Goal: Task Accomplishment & Management: Use online tool/utility

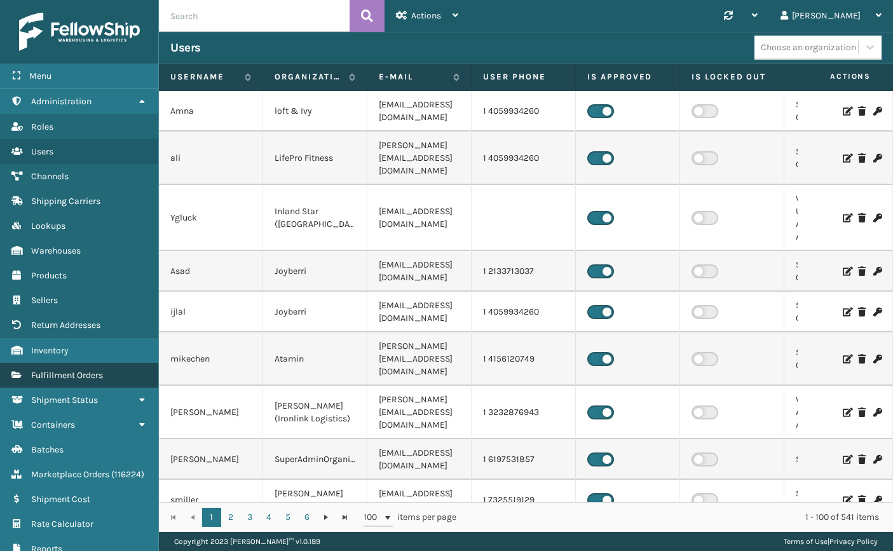
click at [100, 363] on link "Fulfillment Orders" at bounding box center [79, 375] width 158 height 25
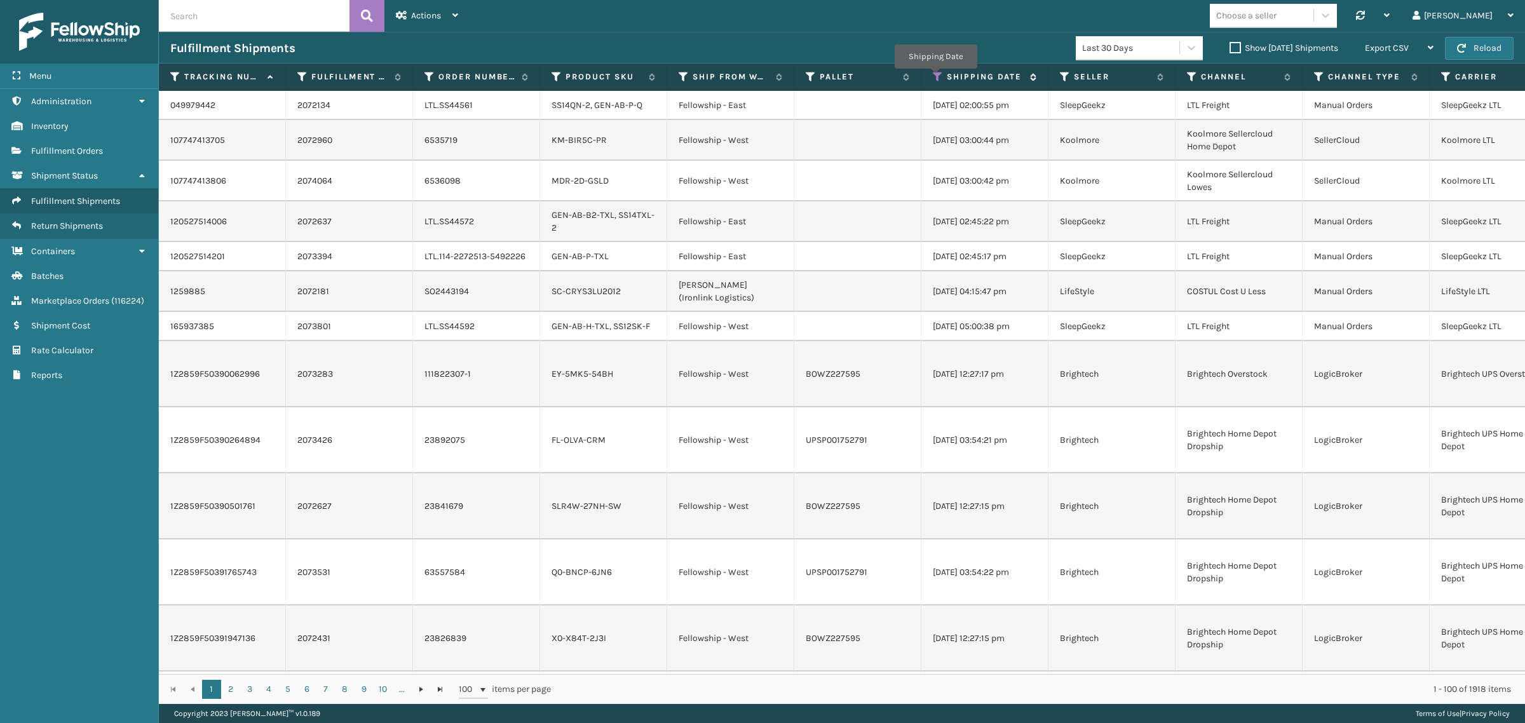
click at [935, 78] on icon at bounding box center [938, 76] width 10 height 11
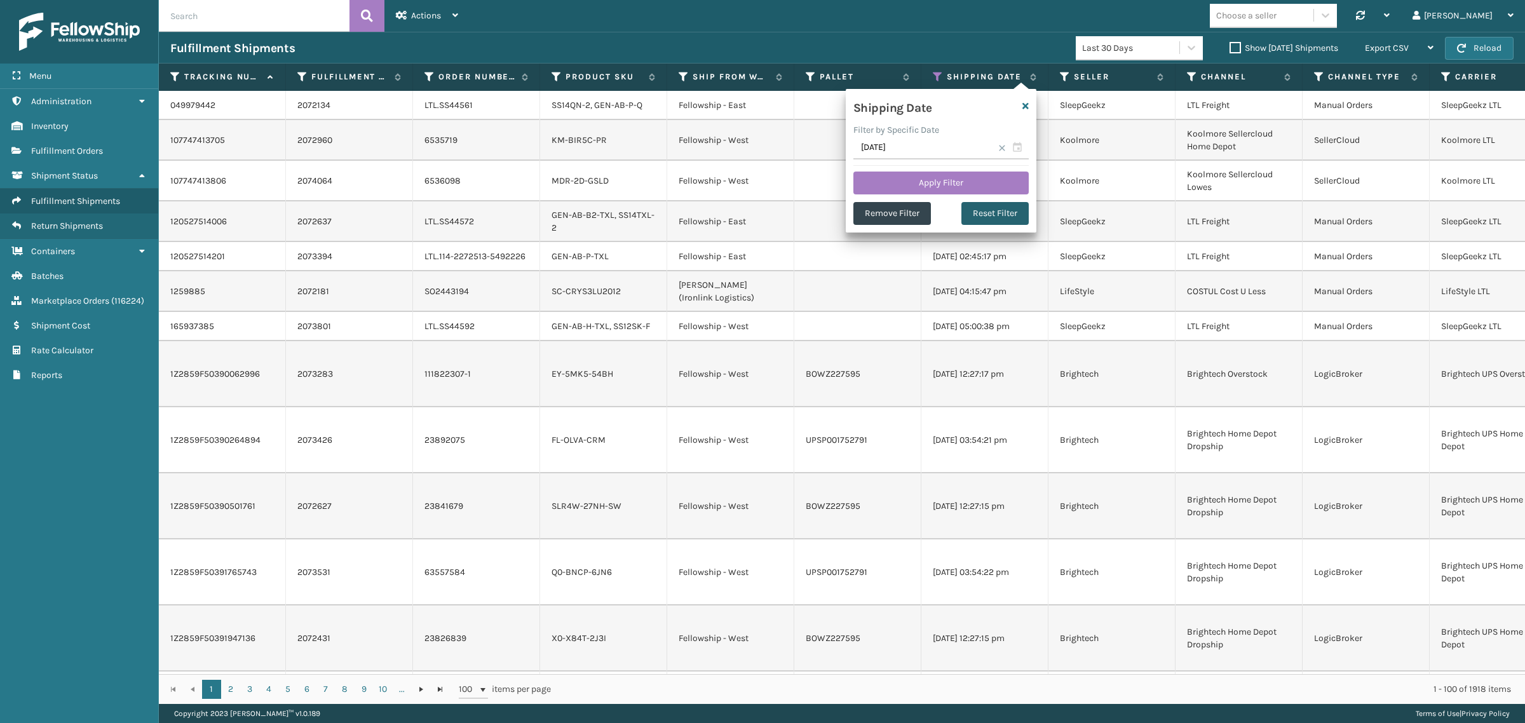
click at [990, 212] on button "Reset Filter" at bounding box center [995, 213] width 67 height 23
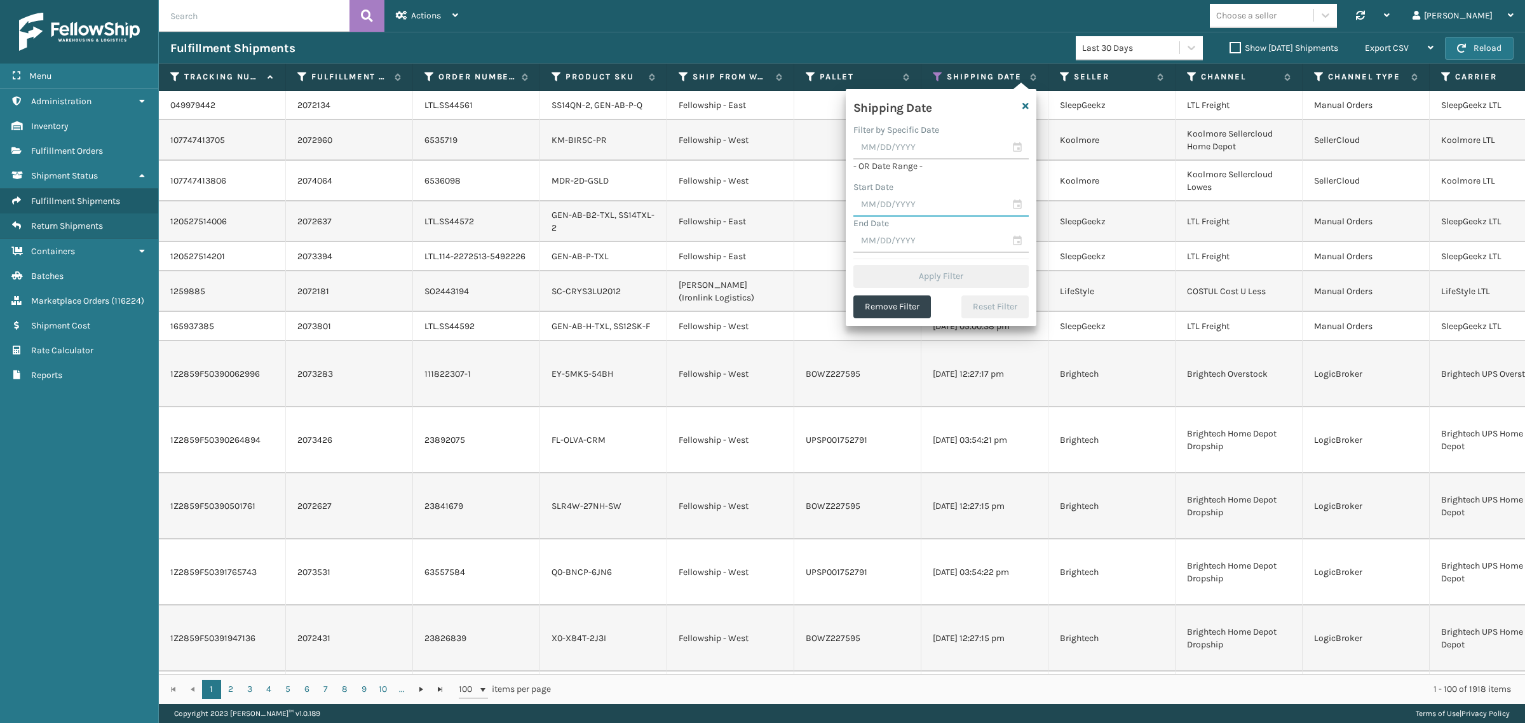
click at [941, 205] on input "text" at bounding box center [940, 205] width 175 height 23
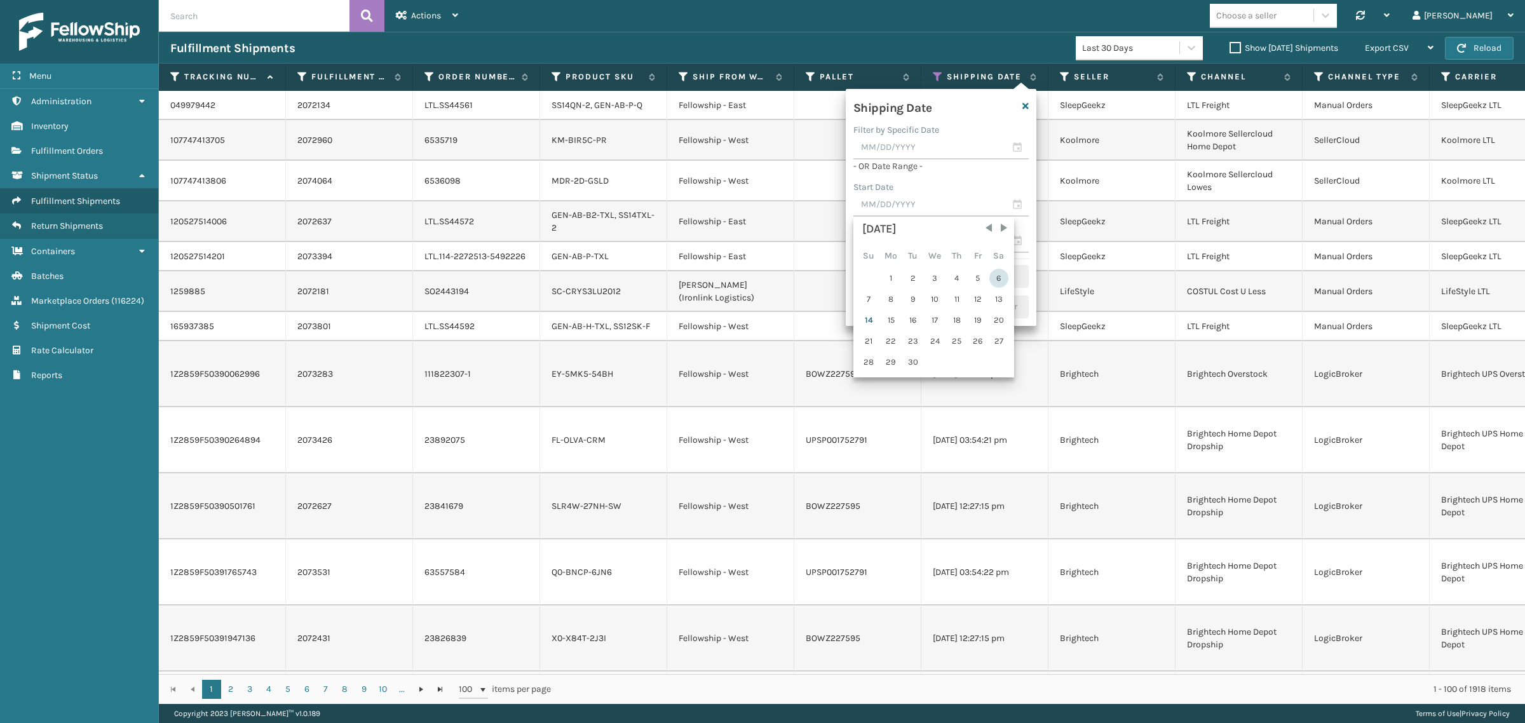
click at [996, 275] on div "6" at bounding box center [998, 278] width 19 height 19
type input "09/06/2025"
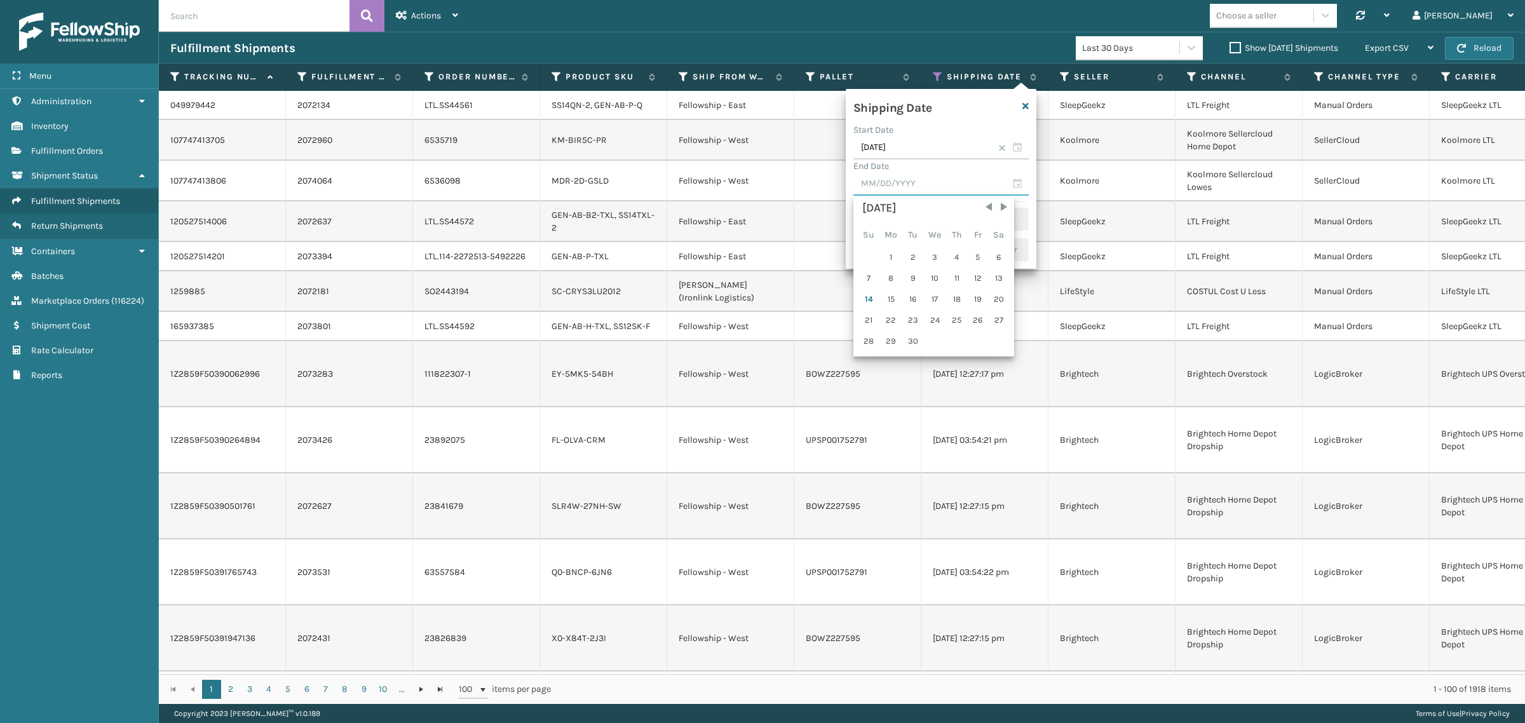
click at [925, 186] on input "text" at bounding box center [940, 184] width 175 height 23
click at [977, 275] on div "12" at bounding box center [978, 278] width 19 height 19
type input "09/12/2025"
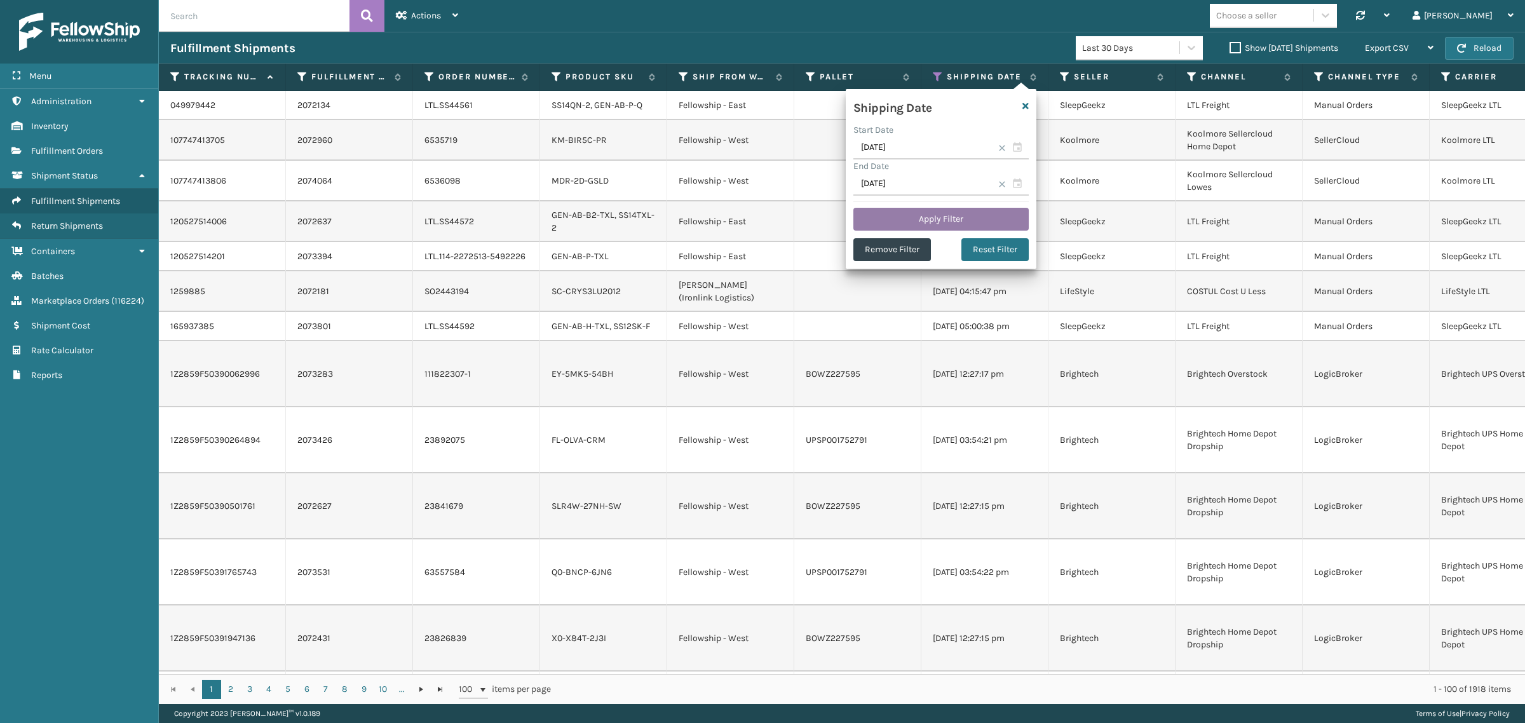
click at [955, 211] on button "Apply Filter" at bounding box center [940, 219] width 175 height 23
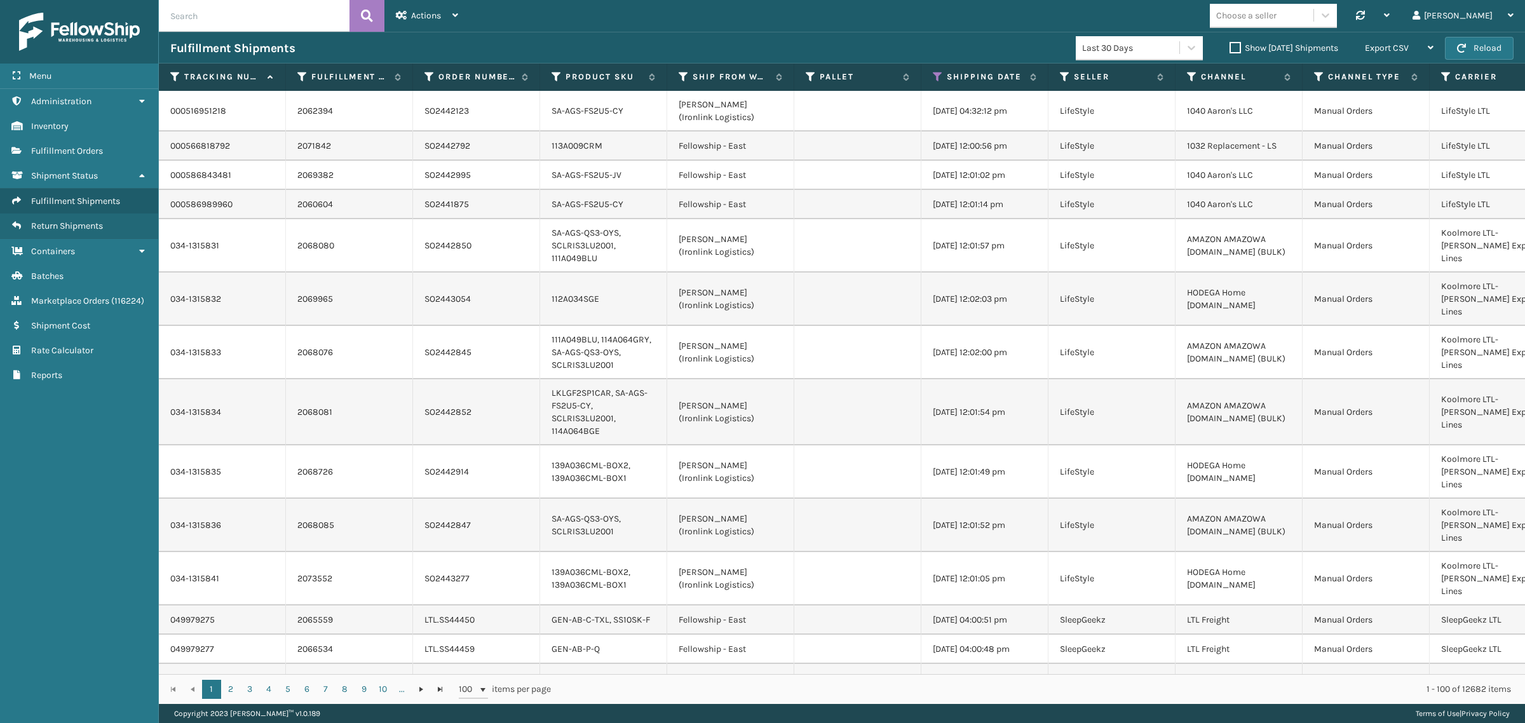
click at [1230, 48] on label "Show Yesterday Shipments" at bounding box center [1284, 48] width 109 height 11
click at [1230, 48] on input "Show Yesterday Shipments" at bounding box center [1230, 45] width 1 height 8
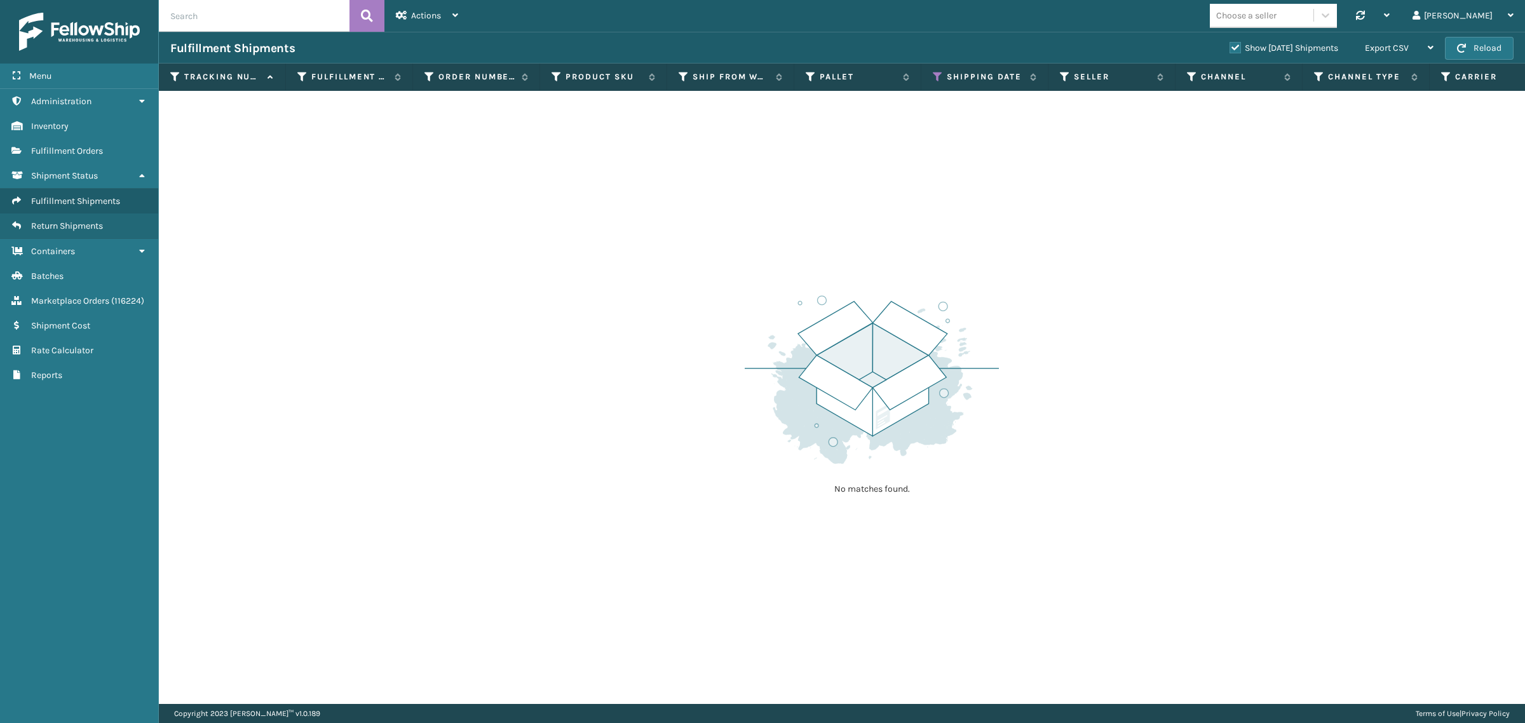
click at [1230, 49] on label "Show Yesterday Shipments" at bounding box center [1284, 48] width 109 height 11
click at [1230, 49] on input "Show Yesterday Shipments" at bounding box center [1230, 45] width 1 height 8
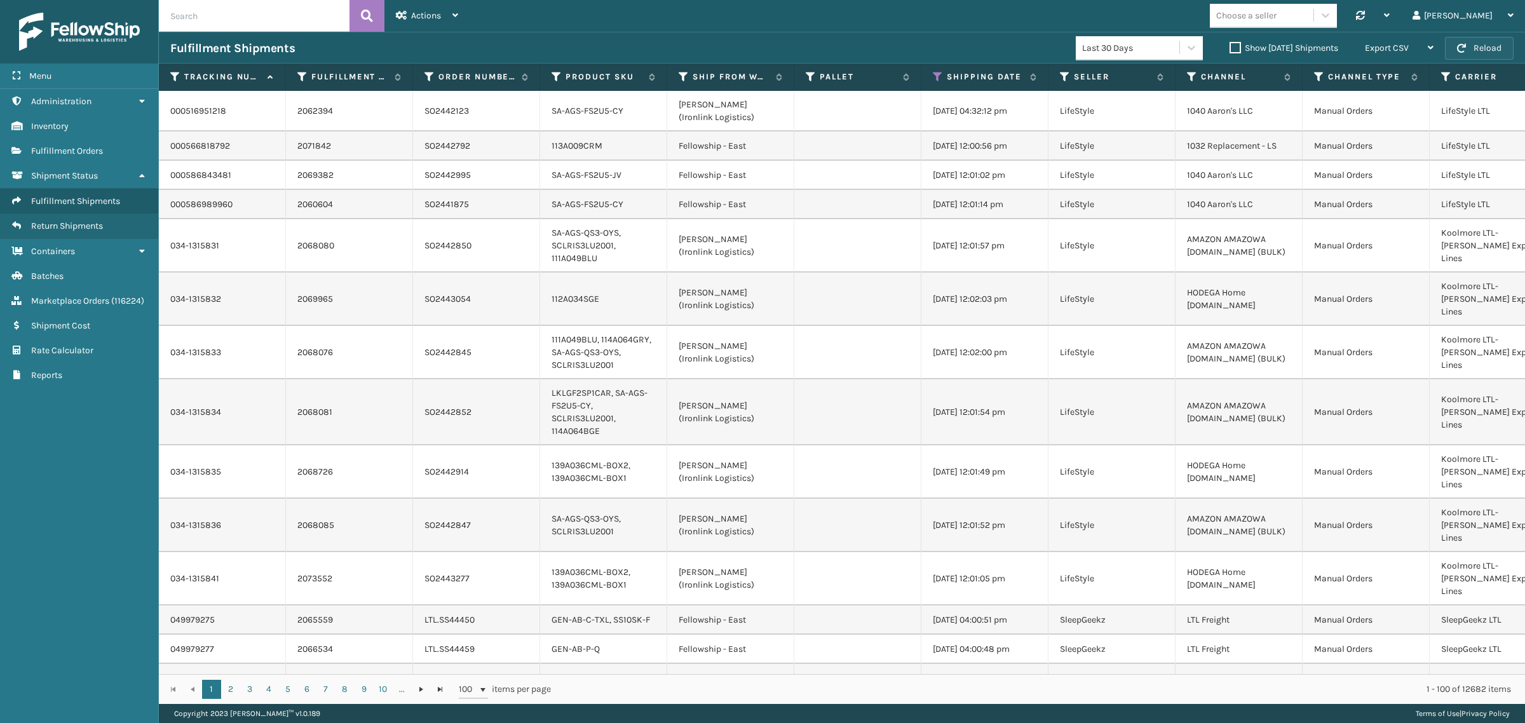
click at [1473, 48] on button "Reload" at bounding box center [1479, 48] width 69 height 23
click at [1397, 41] on div "Export CSV" at bounding box center [1399, 48] width 69 height 32
click at [1391, 113] on li "Export All Pages" at bounding box center [1359, 116] width 170 height 34
click at [938, 78] on icon at bounding box center [938, 76] width 10 height 11
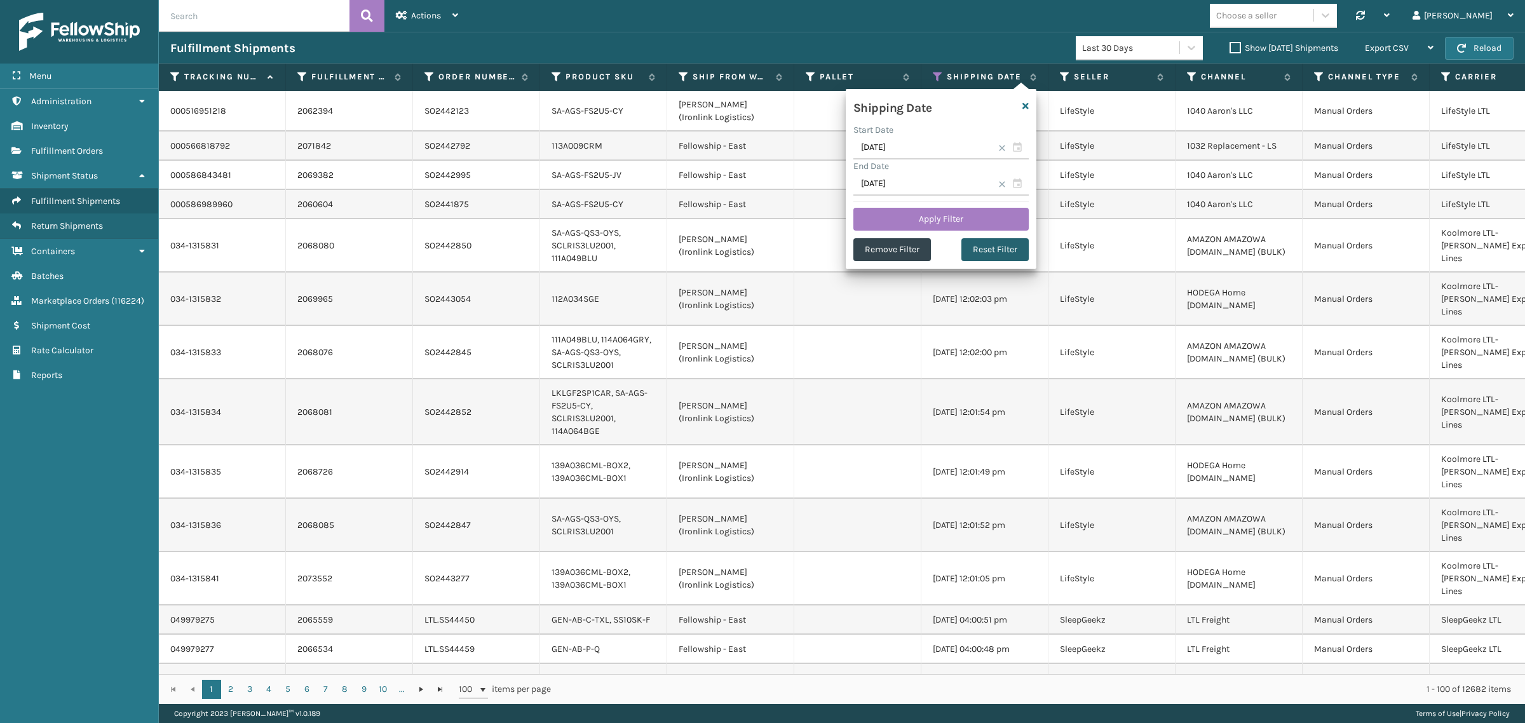
click at [991, 252] on button "Reset Filter" at bounding box center [995, 249] width 67 height 23
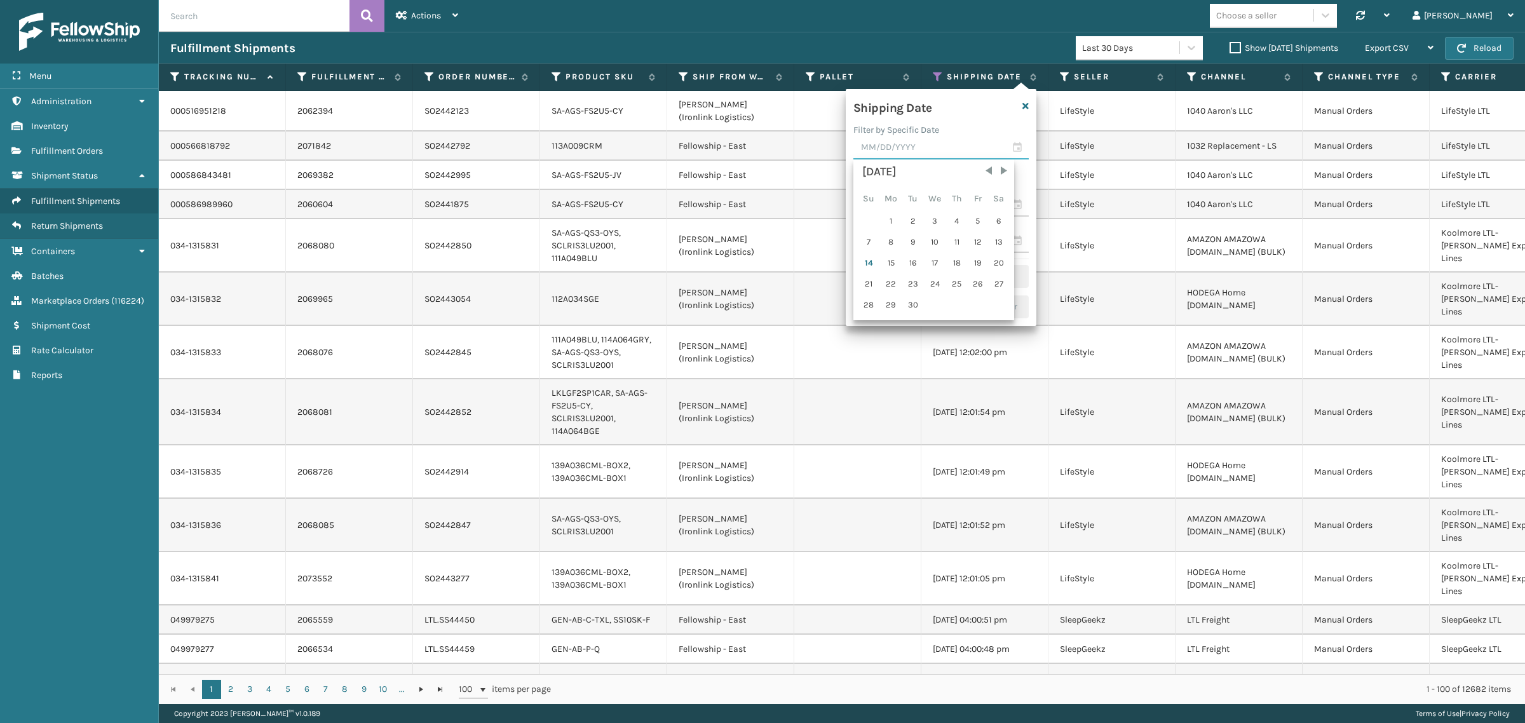
click at [913, 154] on input "text" at bounding box center [940, 148] width 175 height 23
click at [977, 239] on div "12" at bounding box center [978, 242] width 19 height 19
type input "09/12/2025"
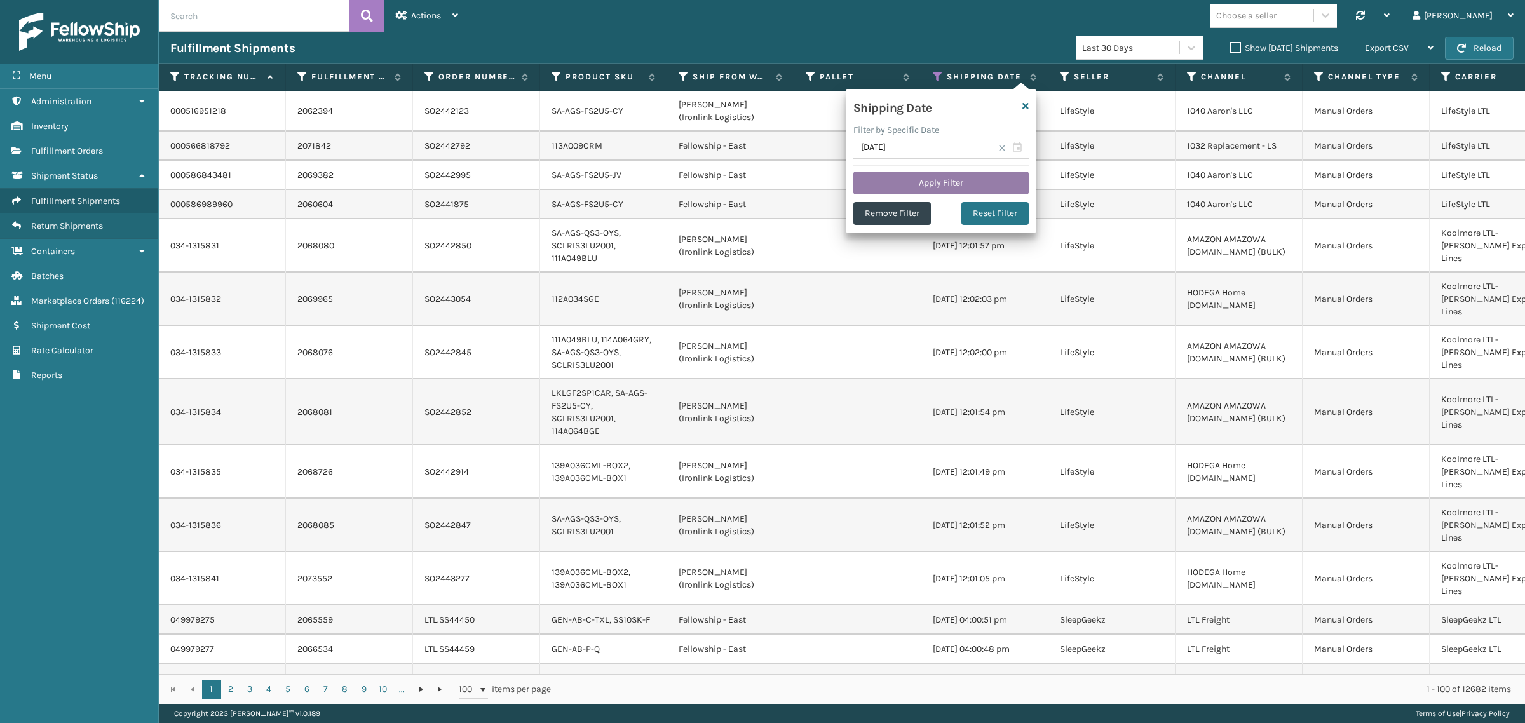
click at [935, 181] on button "Apply Filter" at bounding box center [940, 183] width 175 height 23
